Goal: Navigation & Orientation: Find specific page/section

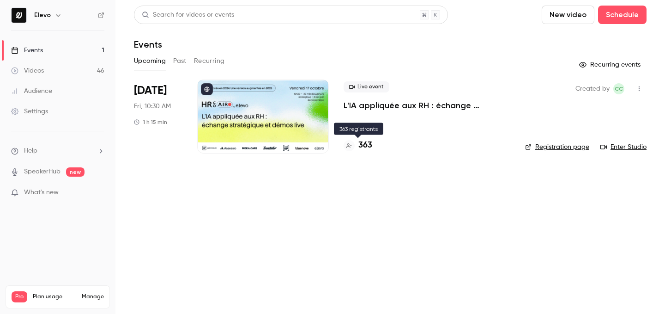
click at [370, 147] on h4 "363" at bounding box center [366, 145] width 14 height 12
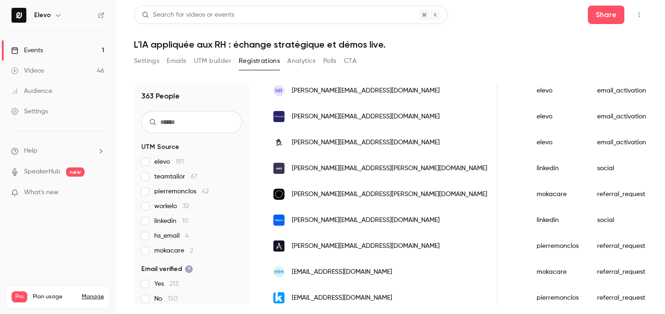
scroll to position [120, 0]
click at [51, 61] on link "Videos 46" at bounding box center [58, 71] width 116 height 20
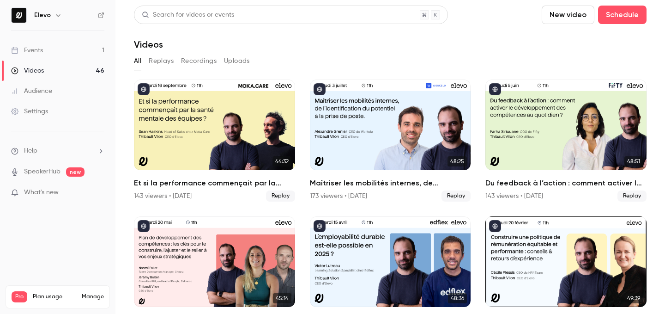
click at [80, 52] on link "Events 1" at bounding box center [58, 50] width 116 height 20
